Goal: Task Accomplishment & Management: Use online tool/utility

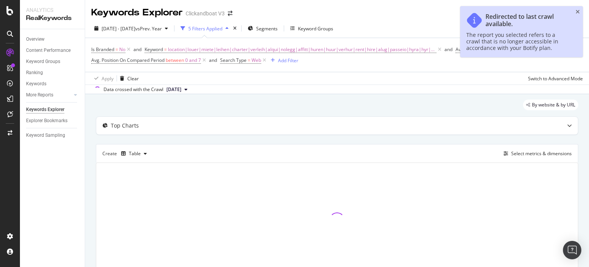
click at [575, 12] on div "Redirected to last crawl available. The report you selected refers to a crawl t…" at bounding box center [521, 31] width 123 height 51
click at [577, 11] on icon "close toast" at bounding box center [578, 11] width 4 height 5
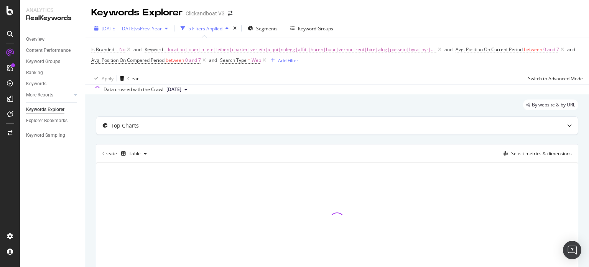
click at [162, 25] on span "vs Prev. Year" at bounding box center [148, 28] width 26 height 7
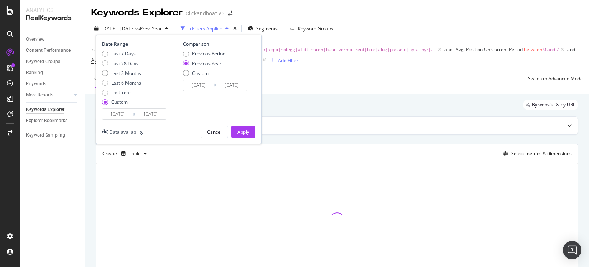
click at [119, 114] on input "[DATE]" at bounding box center [117, 114] width 31 height 11
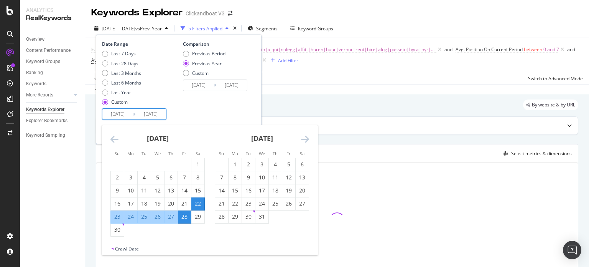
click at [305, 141] on icon "Move forward to switch to the next month." at bounding box center [305, 138] width 8 height 9
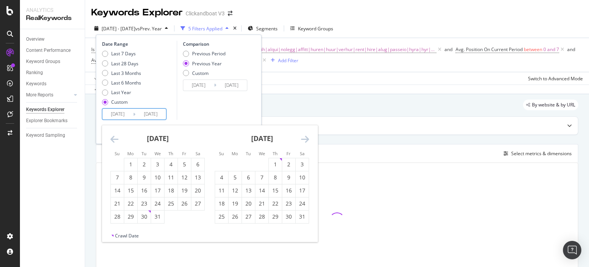
click at [305, 141] on icon "Move forward to switch to the next month." at bounding box center [305, 138] width 8 height 9
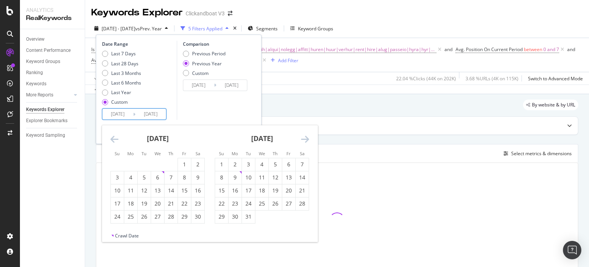
click at [305, 141] on icon "Move forward to switch to the next month." at bounding box center [305, 138] width 8 height 9
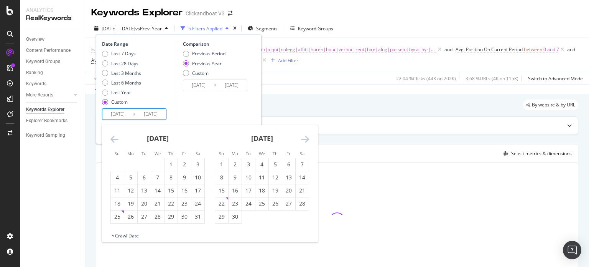
click at [305, 141] on icon "Move forward to switch to the next month." at bounding box center [305, 138] width 8 height 9
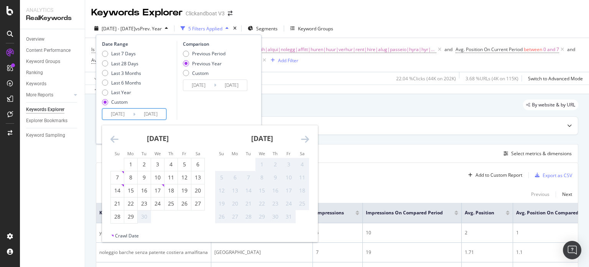
click at [305, 141] on icon "Move forward to switch to the next month." at bounding box center [305, 138] width 8 height 9
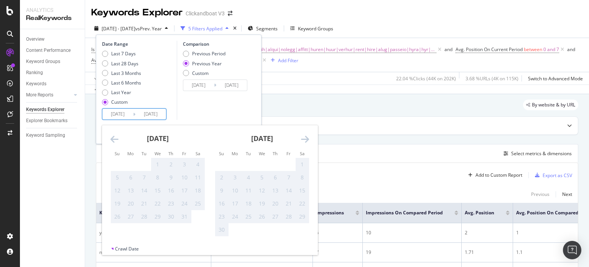
click at [115, 139] on icon "Move backward to switch to the previous month." at bounding box center [114, 138] width 8 height 9
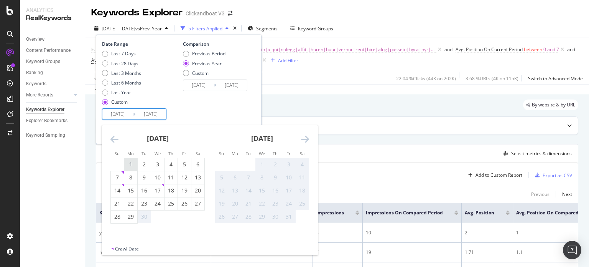
click at [129, 167] on div "1" at bounding box center [130, 164] width 13 height 8
type input "[DATE]"
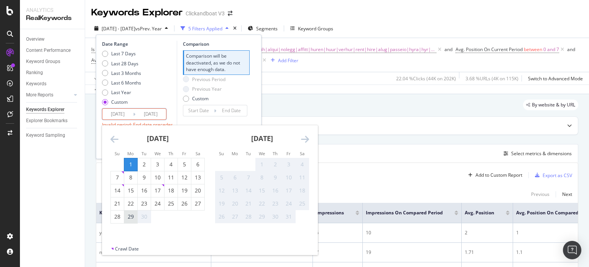
click at [134, 219] on div "29" at bounding box center [130, 217] width 13 height 8
type input "[DATE]"
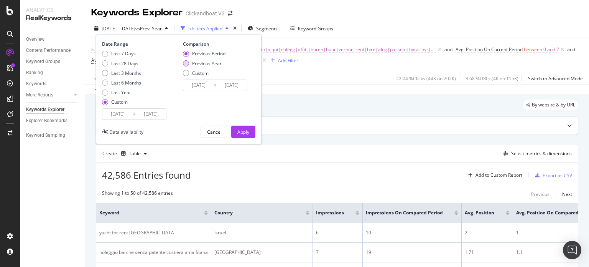
click at [210, 66] on div "Previous Year" at bounding box center [207, 63] width 30 height 7
type input "[DATE]"
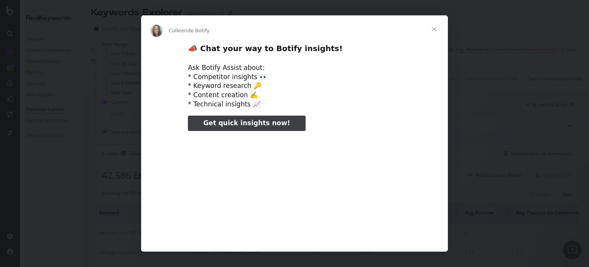
click at [431, 27] on span "Fermer" at bounding box center [435, 29] width 28 height 28
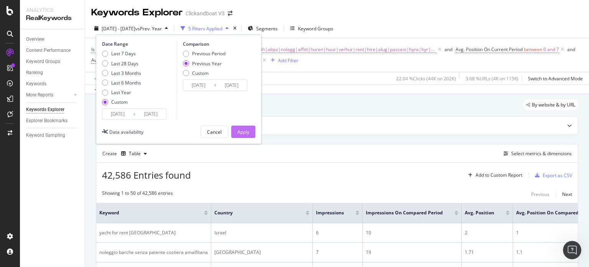
click at [244, 130] on div "Apply" at bounding box center [243, 132] width 12 height 7
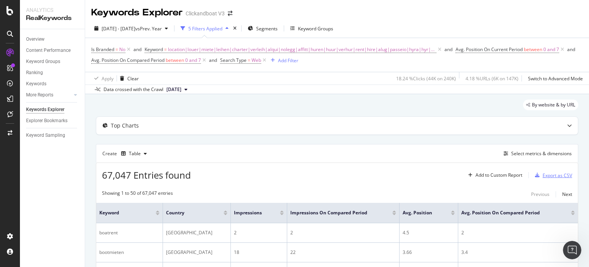
click at [548, 174] on div "Export as CSV" at bounding box center [558, 175] width 30 height 7
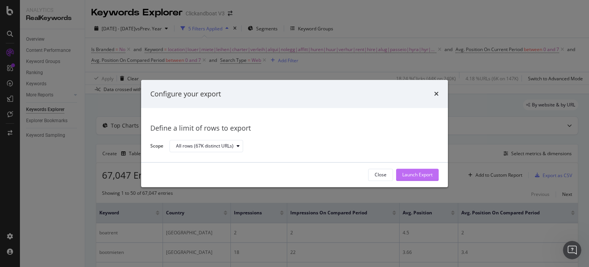
click at [420, 175] on div "Launch Export" at bounding box center [417, 175] width 30 height 7
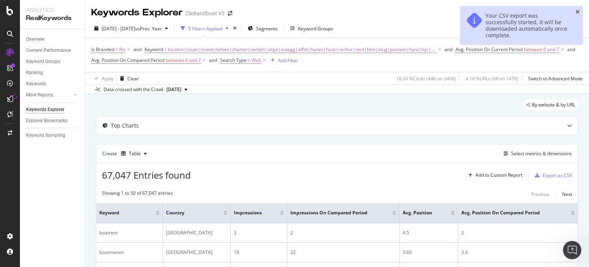
click at [579, 11] on icon "close toast" at bounding box center [578, 11] width 4 height 5
